Goal: Task Accomplishment & Management: Use online tool/utility

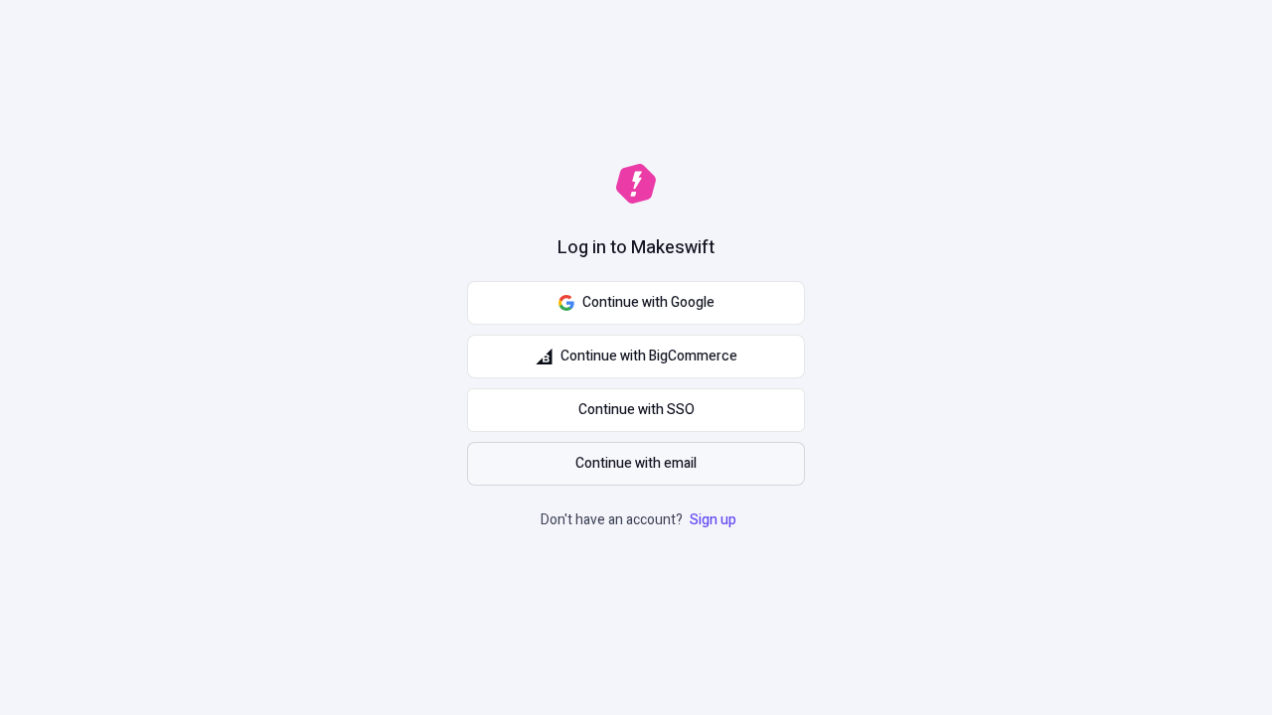
click at [636, 464] on span "Continue with email" at bounding box center [635, 464] width 121 height 22
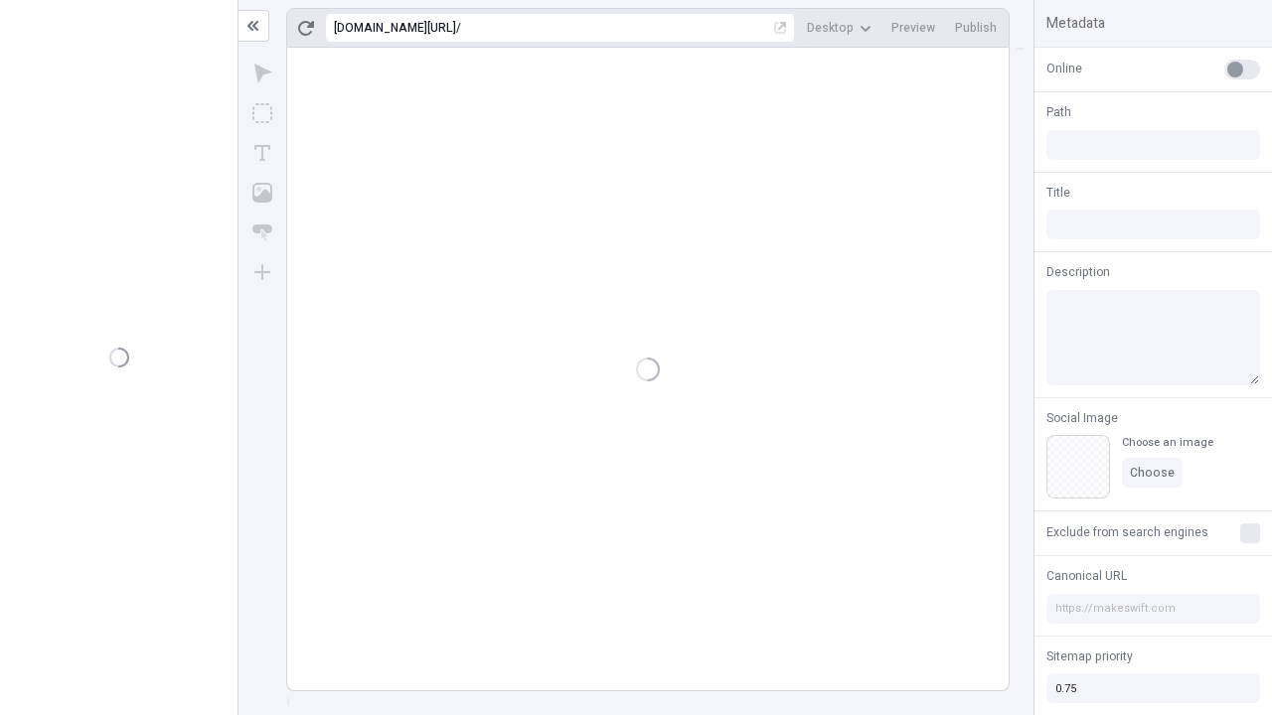
type input "/deep-link-deinde"
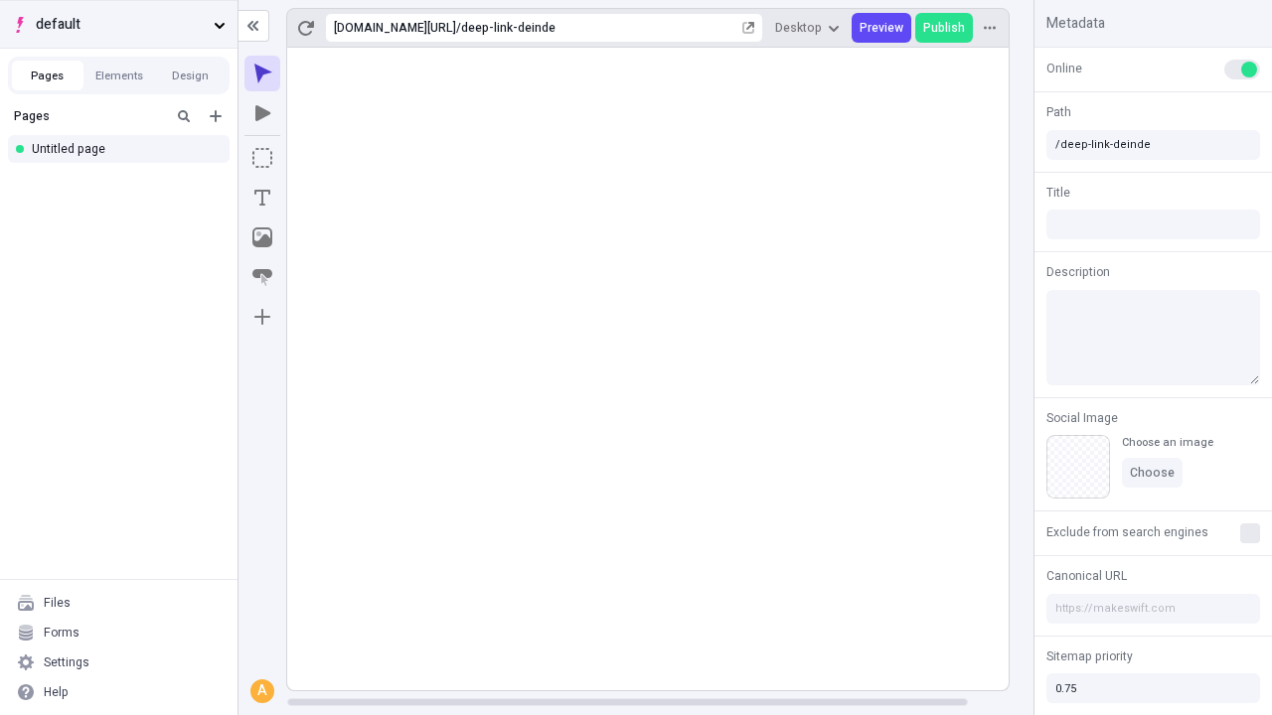
click at [118, 24] on span "default" at bounding box center [121, 25] width 170 height 22
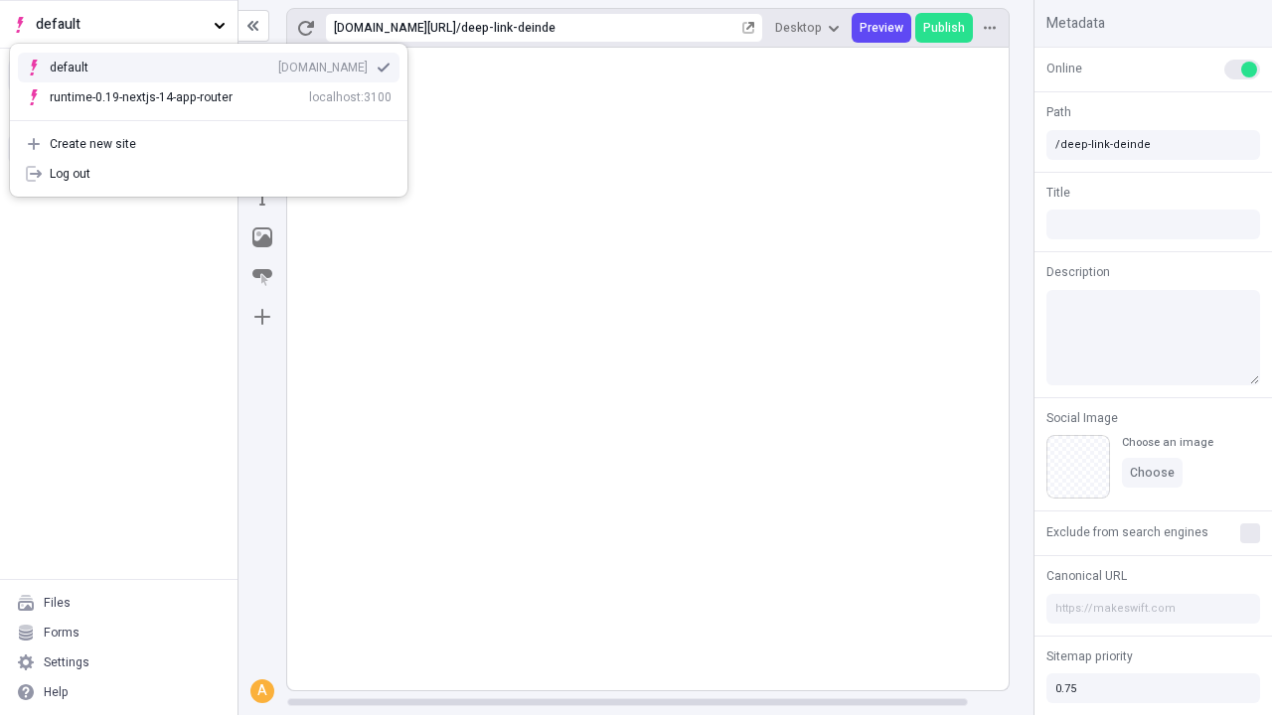
click at [278, 64] on div "qee9k4dy7d.staging.makeswift.site" at bounding box center [322, 68] width 89 height 16
click at [216, 116] on icon "Add new" at bounding box center [216, 116] width 12 height 12
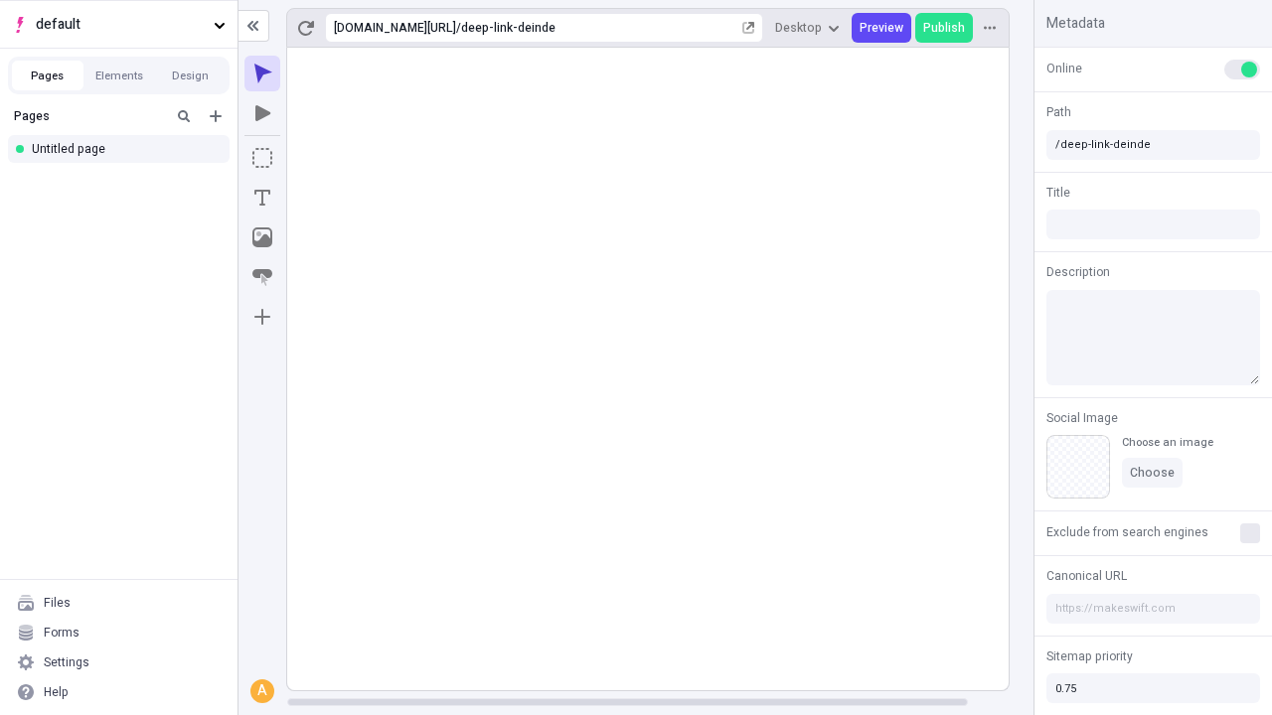
click at [124, 181] on div "Blank page" at bounding box center [124, 185] width 191 height 30
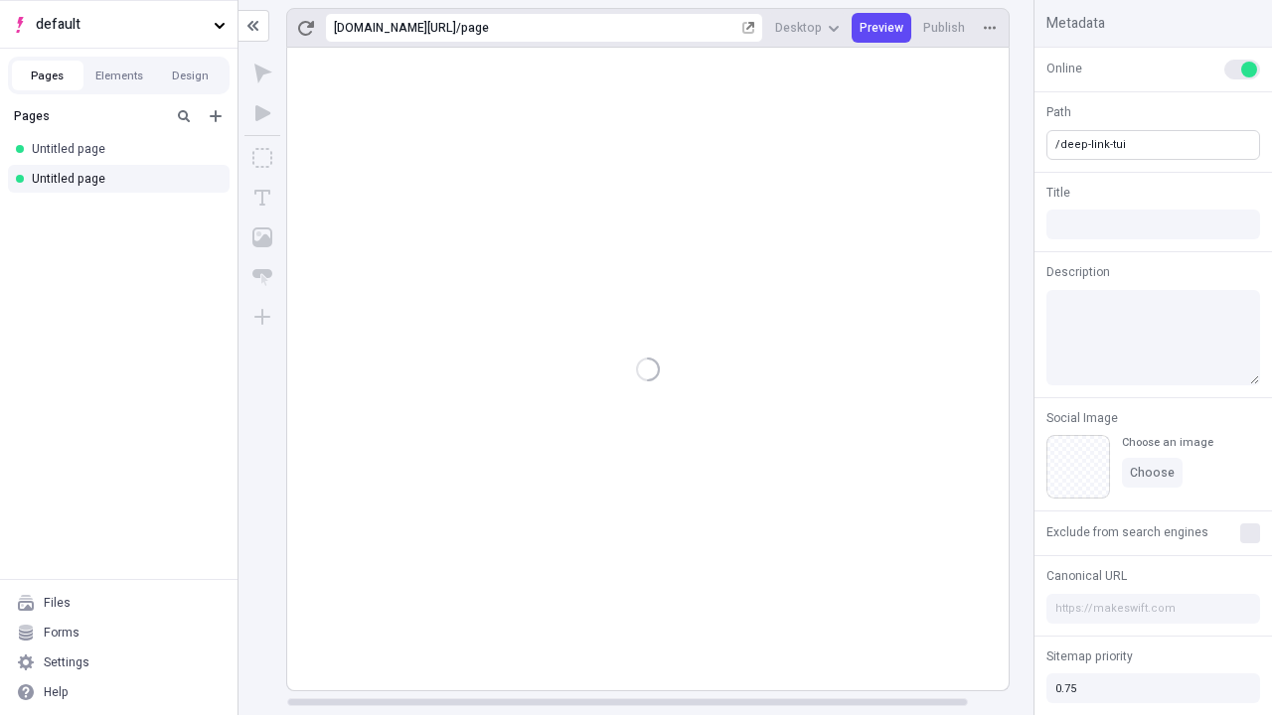
type input "/deep-link-tui"
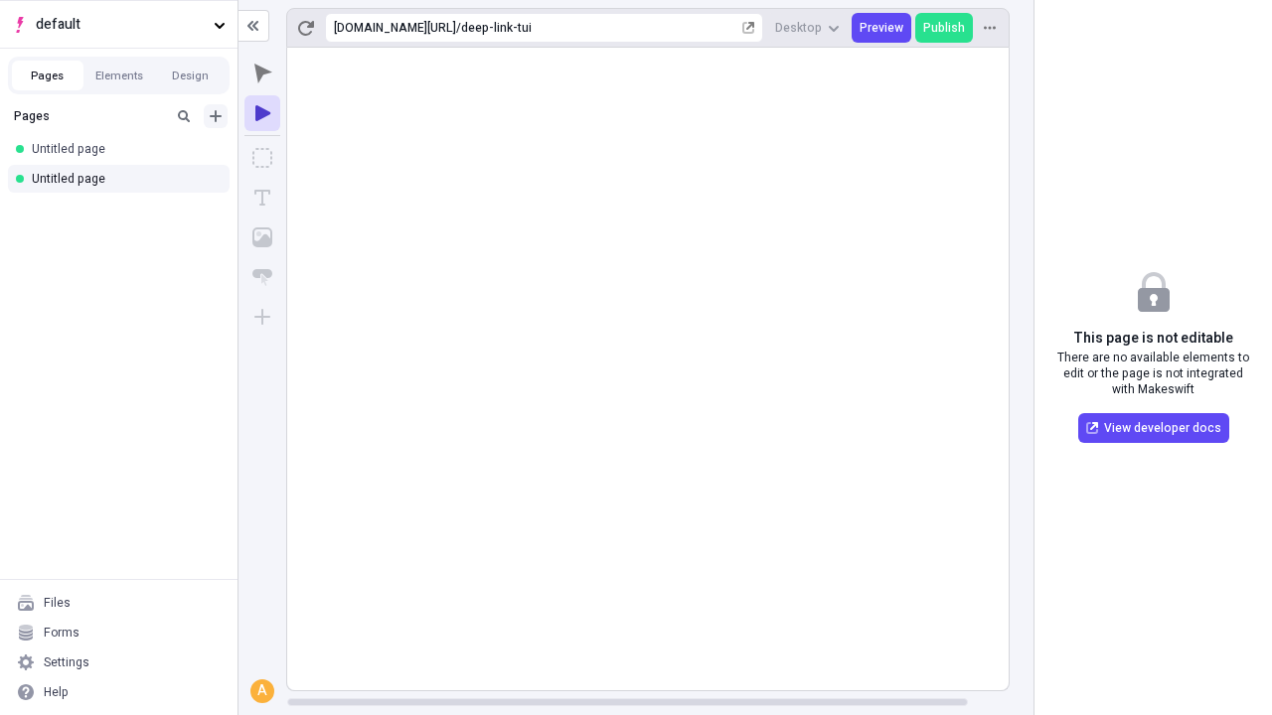
click at [216, 116] on icon "Add new" at bounding box center [216, 116] width 12 height 12
click at [124, 181] on div "Blank page" at bounding box center [124, 181] width 191 height 30
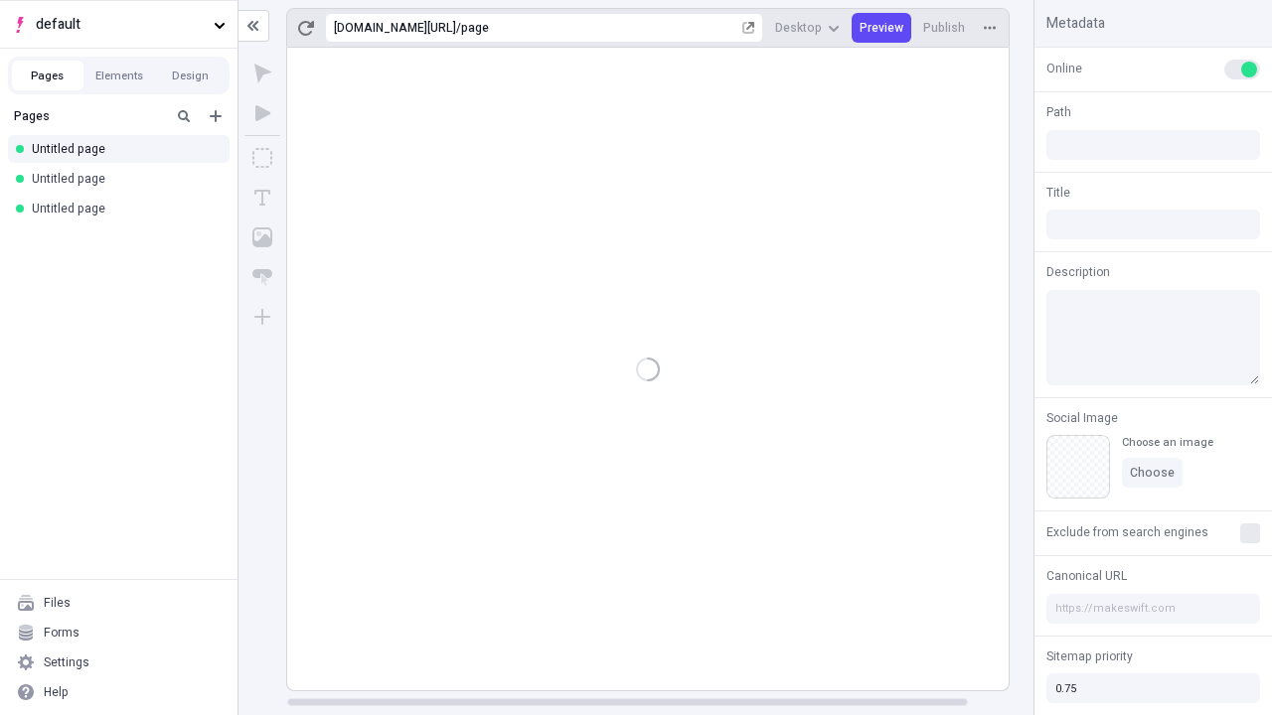
type input "/page"
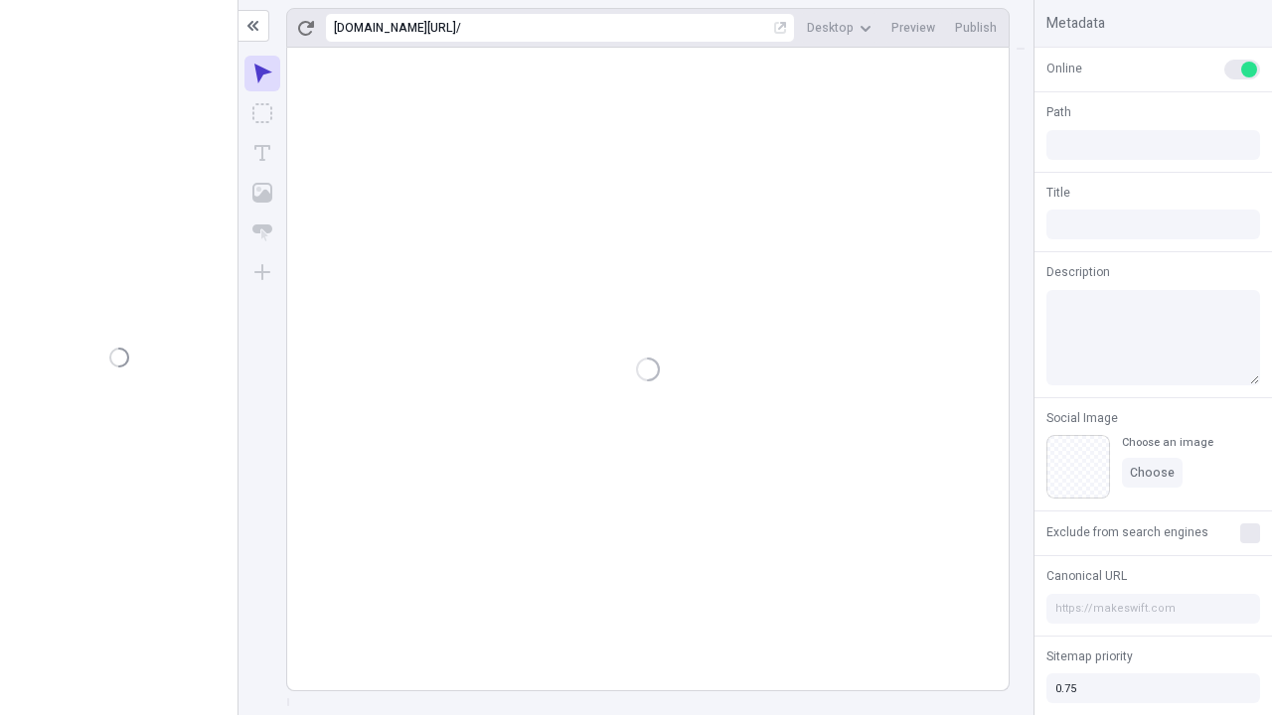
type input "/deep-link-tui"
